Goal: Task Accomplishment & Management: Understand process/instructions

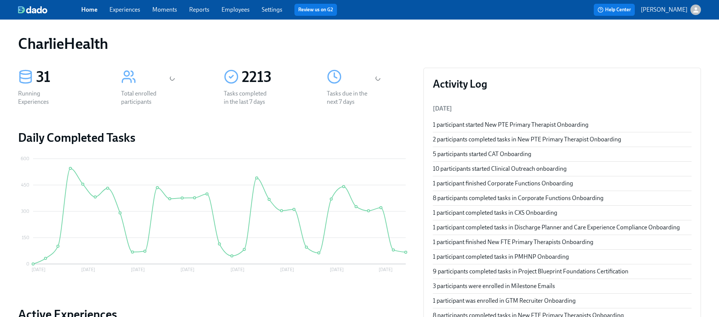
click at [129, 10] on link "Experiences" at bounding box center [124, 9] width 31 height 7
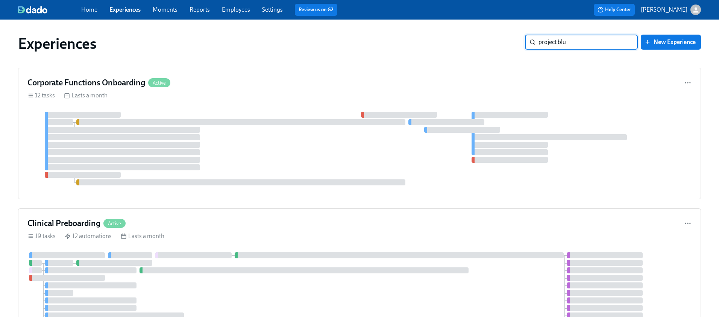
type input "project blue"
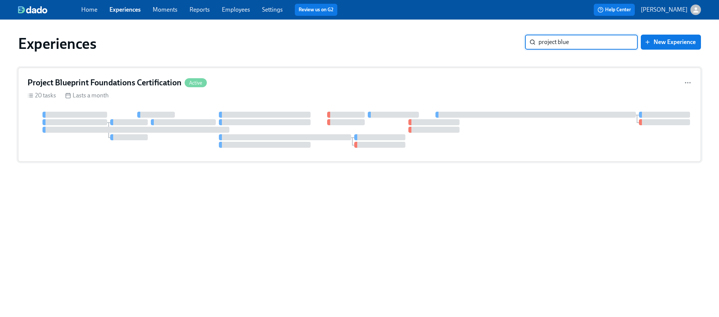
click at [316, 124] on div at bounding box center [359, 130] width 664 height 36
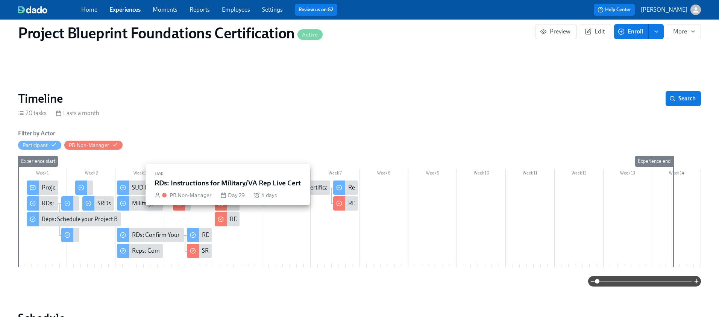
scroll to position [46, 0]
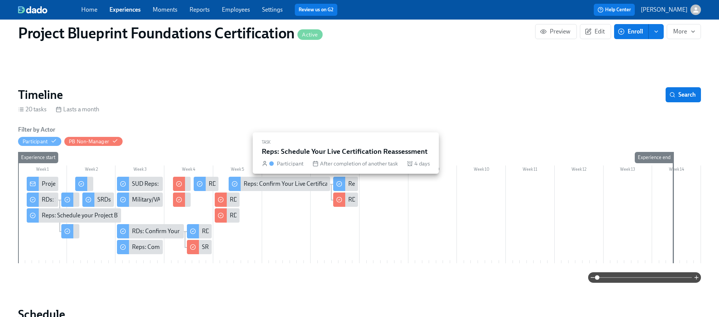
click at [348, 183] on div "Reps: Schedule Your Live Certification Reassessment" at bounding box center [415, 184] width 134 height 8
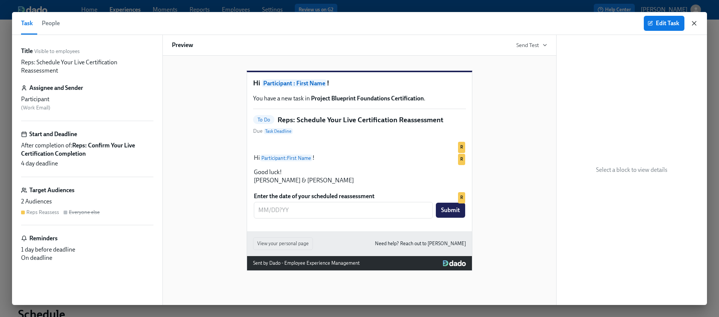
click at [692, 24] on icon "button" at bounding box center [695, 24] width 8 height 8
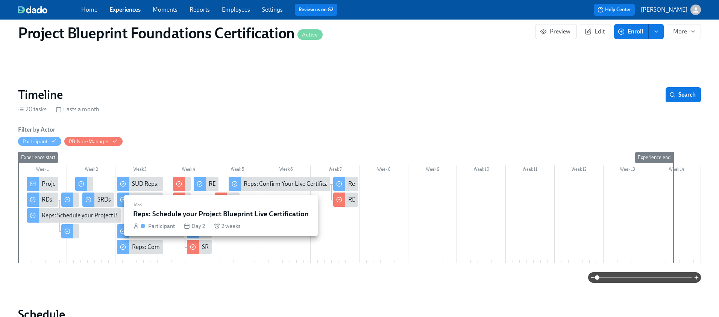
click at [98, 215] on div "Reps: Schedule your Project Blueprint Live Certification" at bounding box center [112, 215] width 141 height 8
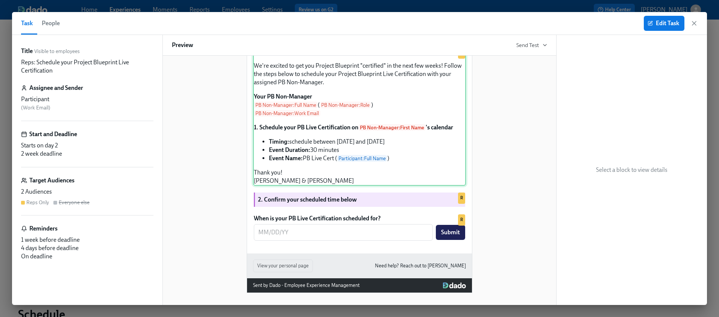
scroll to position [163, 0]
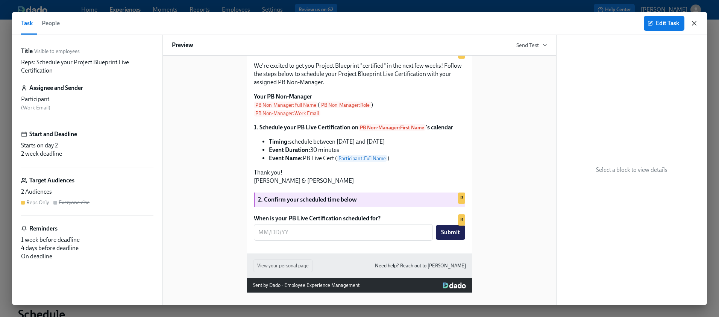
click at [695, 23] on icon "button" at bounding box center [695, 24] width 8 height 8
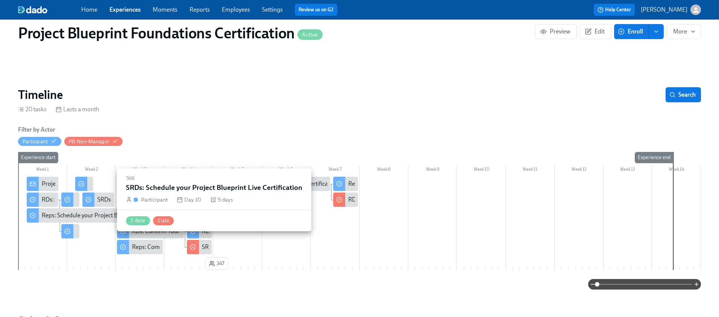
scroll to position [0, 1213]
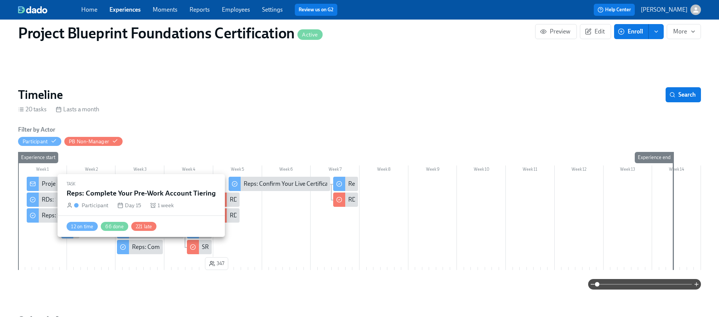
click at [137, 249] on div "Reps: Complete Your Pre-Work Account Tiering" at bounding box center [192, 247] width 121 height 8
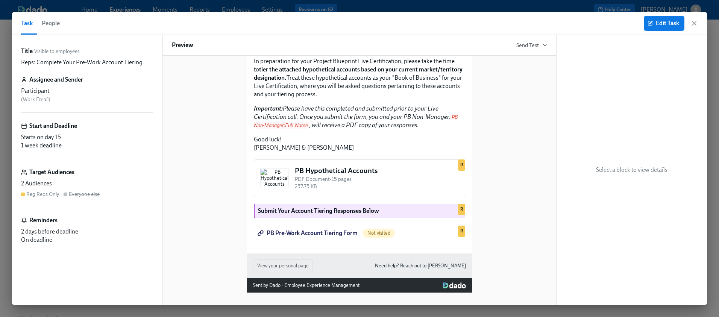
scroll to position [226, 0]
click at [695, 23] on icon "button" at bounding box center [694, 23] width 4 height 4
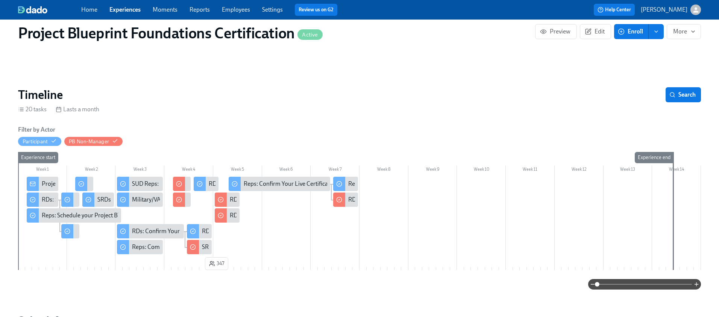
click at [407, 107] on div "20 tasks Lasts a month" at bounding box center [359, 109] width 683 height 8
